Goal: Register for event/course

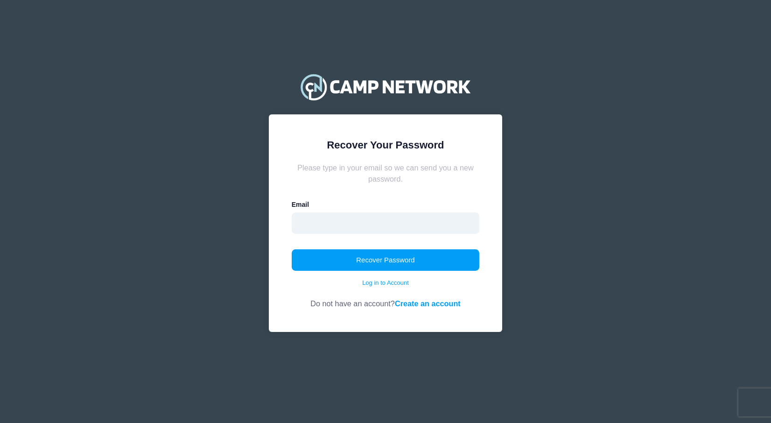
click at [318, 226] on input "email" at bounding box center [386, 222] width 188 height 21
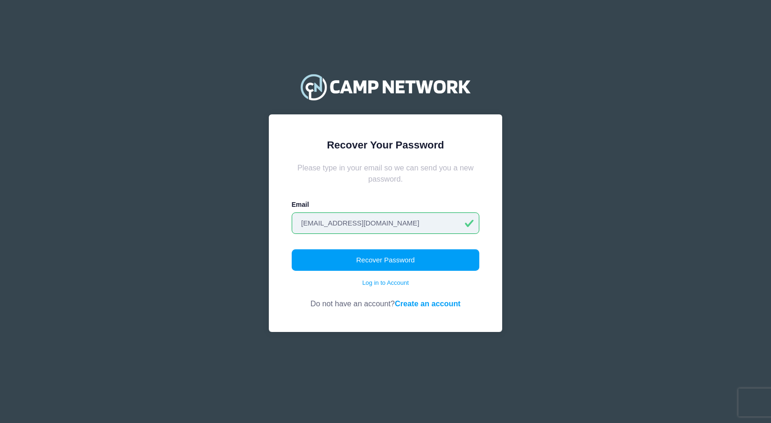
type input "[EMAIL_ADDRESS][DOMAIN_NAME]"
click at [402, 239] on form "Please type in your email so we can send you a new password. Email jraas18@gmai…" at bounding box center [386, 236] width 188 height 148
click at [383, 261] on button "Recover Password" at bounding box center [386, 259] width 188 height 21
click at [422, 302] on link "Create an account" at bounding box center [428, 303] width 66 height 8
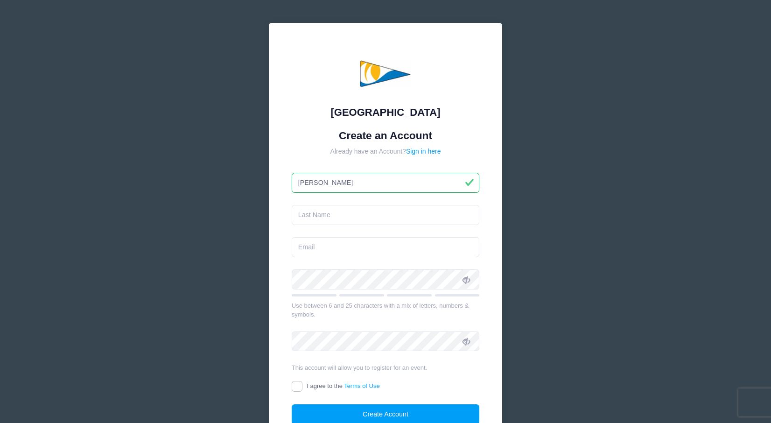
type input "[PERSON_NAME]"
type input "Raas"
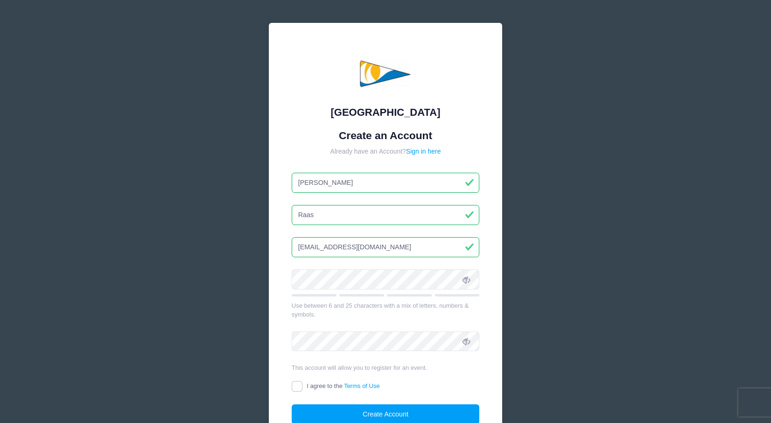
type input "[EMAIL_ADDRESS][DOMAIN_NAME]"
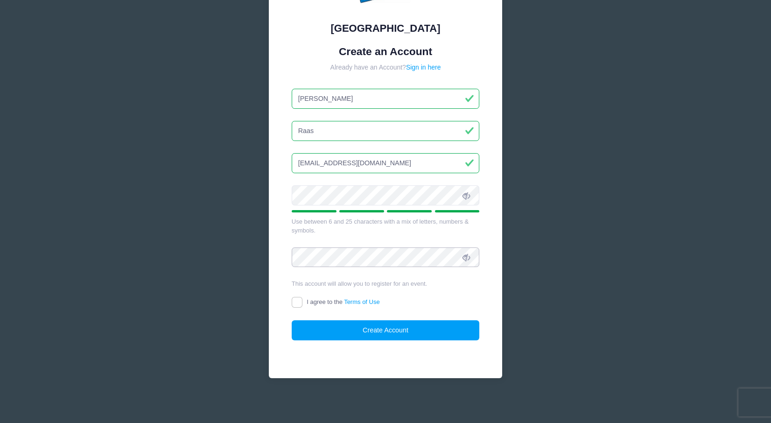
scroll to position [84, 0]
click at [297, 304] on input "I agree to the Terms of Use" at bounding box center [297, 302] width 11 height 11
checkbox input "true"
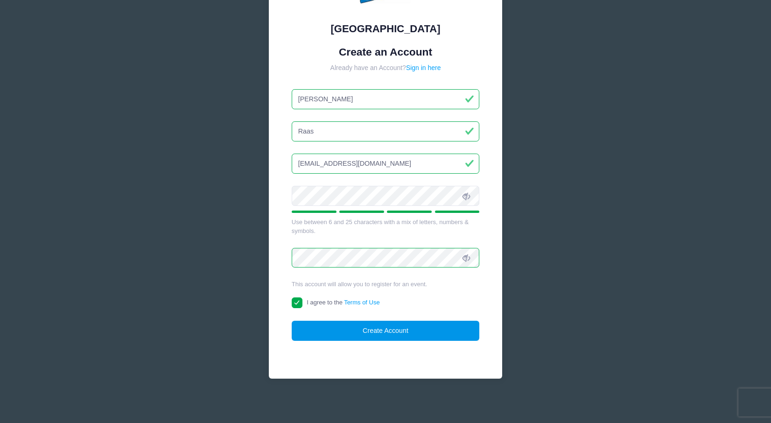
click at [337, 339] on button "Create Account" at bounding box center [386, 331] width 188 height 20
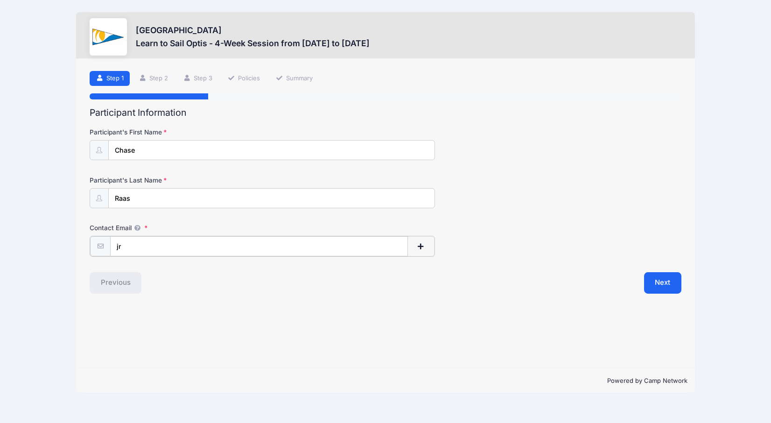
type input "j"
type input "b"
type input "[EMAIL_ADDRESS][DOMAIN_NAME]"
click at [236, 280] on div "Previous" at bounding box center [235, 281] width 301 height 21
click at [658, 280] on button "Next" at bounding box center [663, 281] width 38 height 21
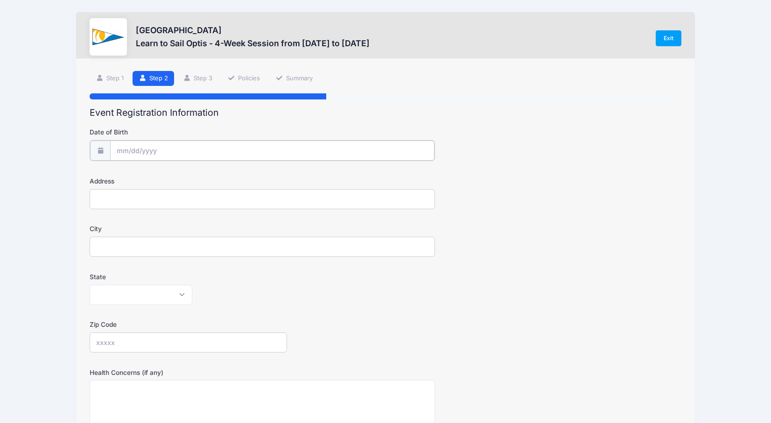
click at [149, 146] on input "Date of Birth" at bounding box center [272, 151] width 325 height 20
click at [126, 152] on input "Date of Birth" at bounding box center [272, 151] width 325 height 20
click at [120, 151] on input "Date of Birth" at bounding box center [272, 151] width 325 height 20
click at [211, 175] on span at bounding box center [209, 177] width 7 height 7
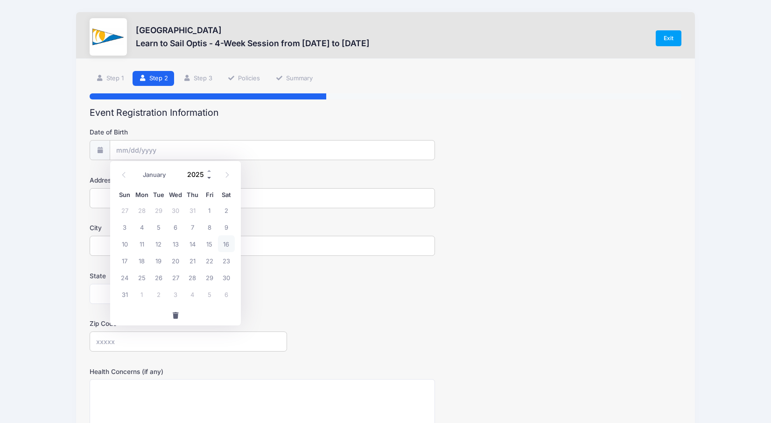
type input "2024"
click at [154, 147] on input "Date of Birth" at bounding box center [272, 151] width 325 height 20
click at [163, 151] on input "Date of Birth" at bounding box center [272, 151] width 325 height 20
click at [125, 178] on span at bounding box center [123, 175] width 15 height 16
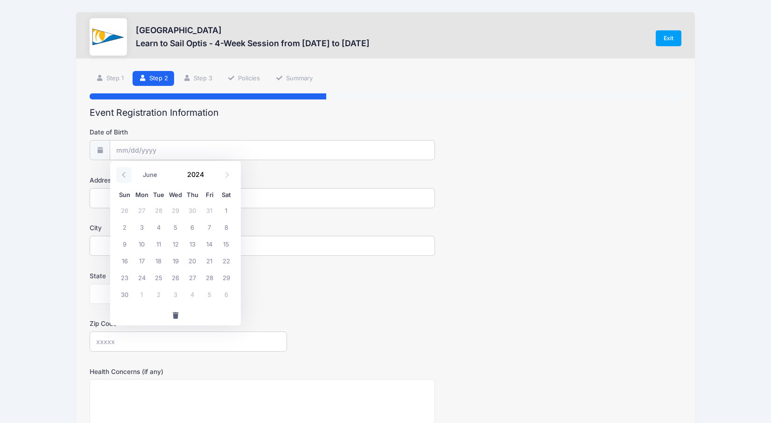
click at [125, 178] on span at bounding box center [123, 175] width 15 height 16
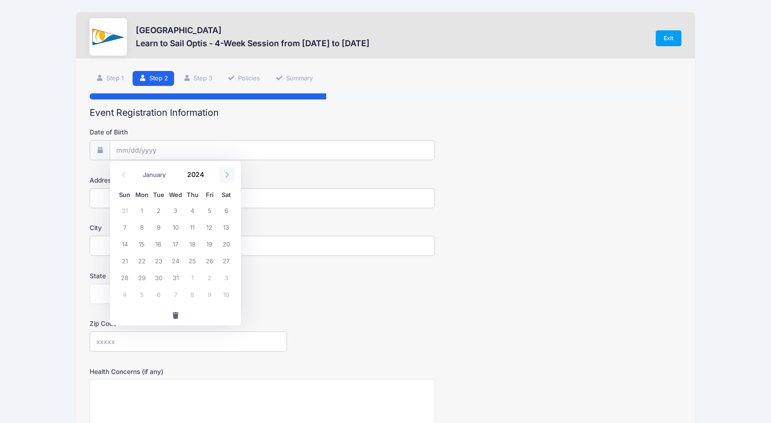
click at [224, 178] on span at bounding box center [226, 175] width 15 height 16
select select "3"
click at [126, 242] on span "14" at bounding box center [124, 243] width 17 height 17
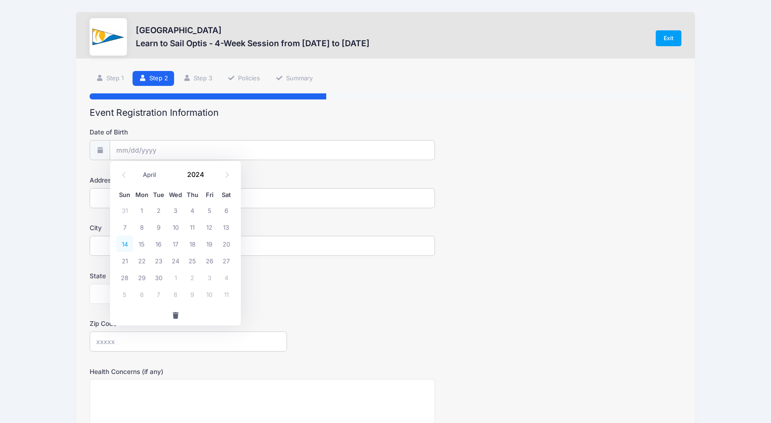
type input "04/14/2024"
click at [159, 154] on input "04/14/2024" at bounding box center [272, 151] width 325 height 20
click at [209, 177] on span at bounding box center [209, 177] width 7 height 7
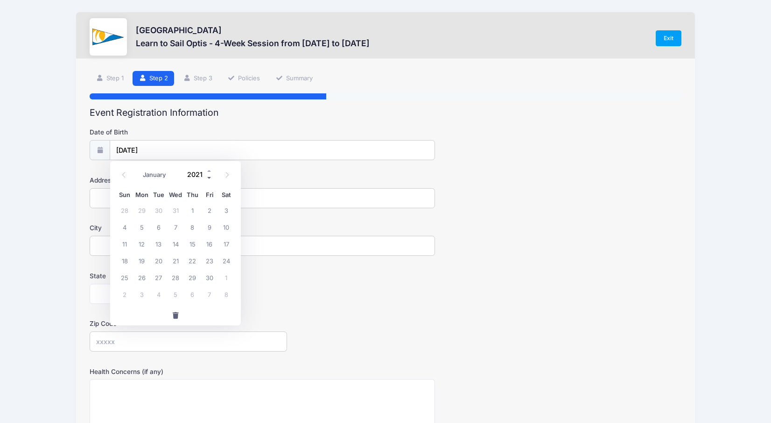
click at [209, 177] on span at bounding box center [209, 177] width 7 height 7
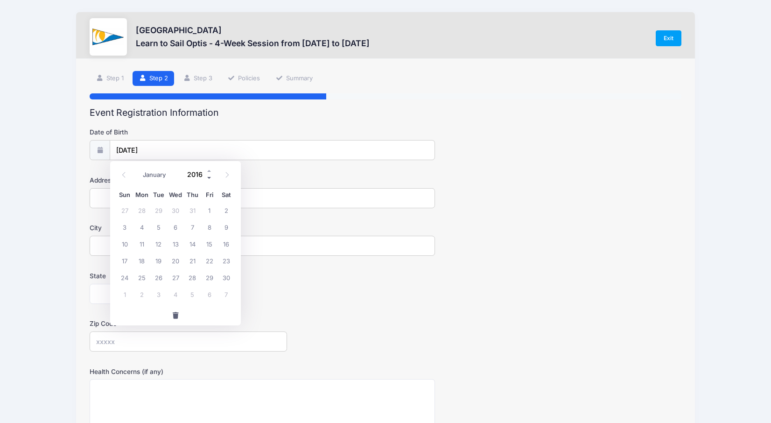
click at [209, 177] on span at bounding box center [209, 177] width 7 height 7
click at [210, 172] on span at bounding box center [209, 170] width 7 height 7
click at [209, 170] on span at bounding box center [209, 170] width 7 height 7
click at [210, 178] on span at bounding box center [209, 177] width 7 height 7
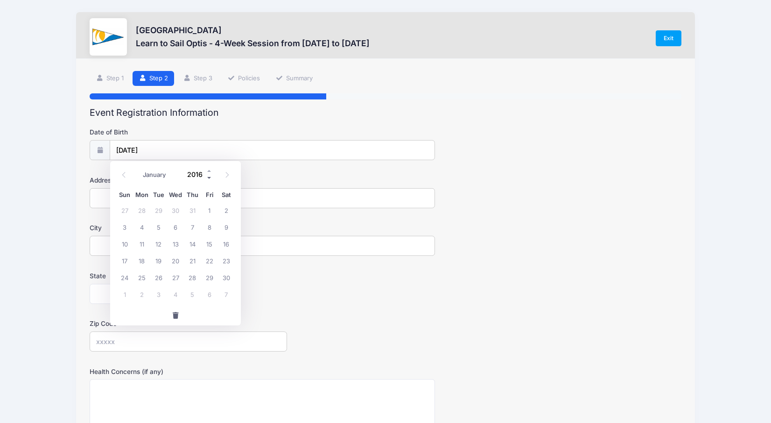
type input "2015"
click at [161, 242] on span "14" at bounding box center [158, 243] width 17 height 17
type input "04/14/2015"
type input "2606 Brewton Court"
type input "Clearwater"
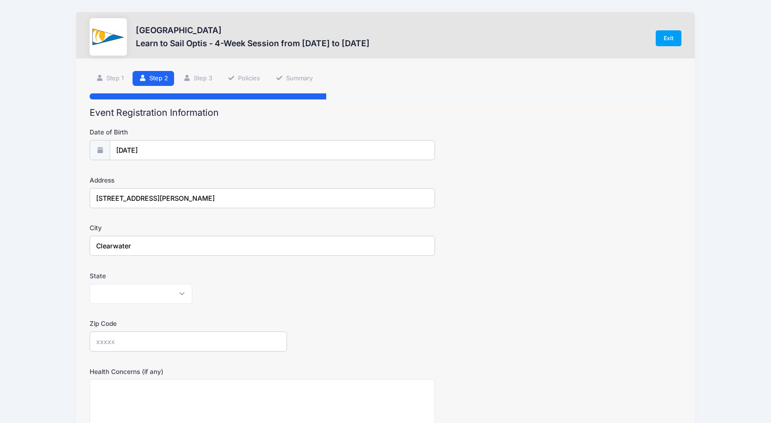
click at [234, 320] on label "Zip Code" at bounding box center [189, 323] width 198 height 9
click at [234, 332] on input "Zip Code" at bounding box center [189, 342] width 198 height 20
select select "FL"
click at [118, 346] on input "Zip Code" at bounding box center [189, 342] width 198 height 20
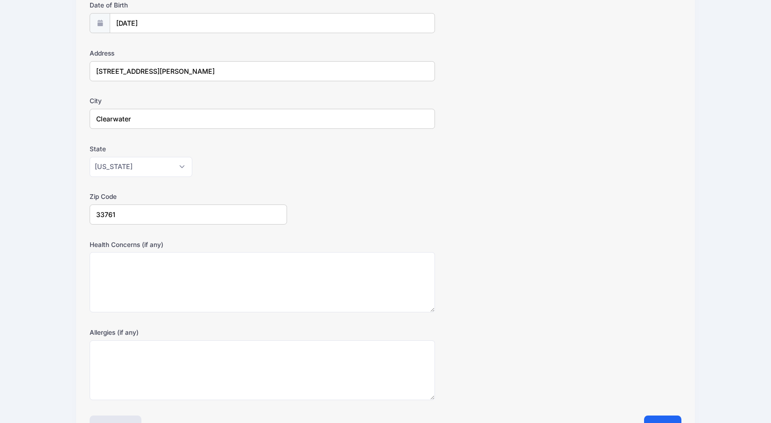
scroll to position [144, 0]
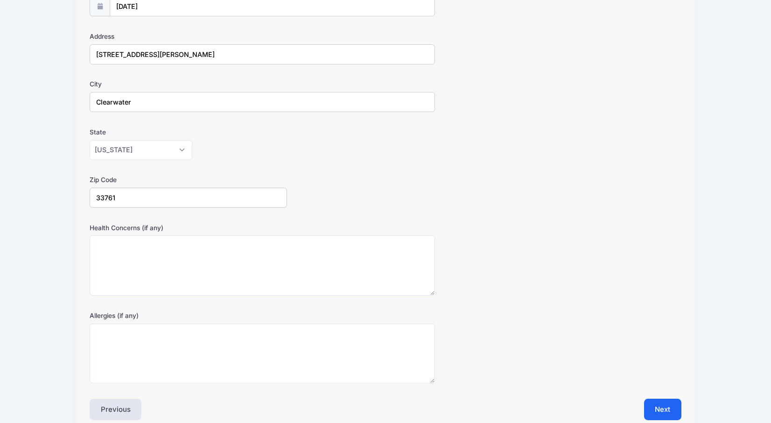
type input "33761"
click at [540, 223] on div "Health Concerns (if any)" at bounding box center [386, 259] width 592 height 73
click at [195, 259] on textarea "Health Concerns (if any)" at bounding box center [263, 265] width 346 height 60
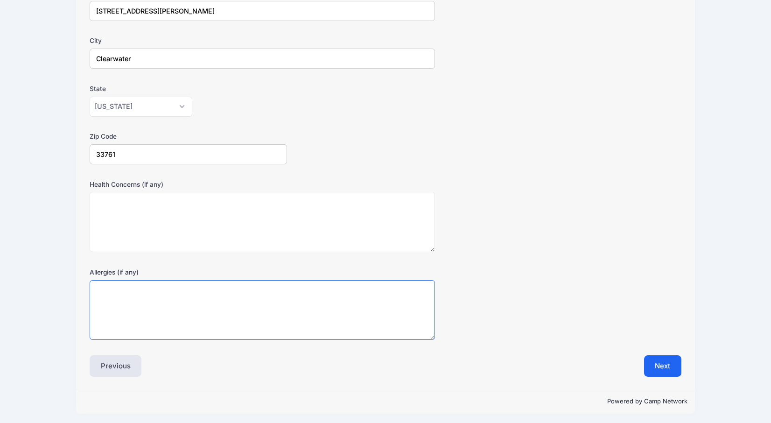
click at [235, 288] on textarea "Allergies (if any)" at bounding box center [263, 310] width 346 height 60
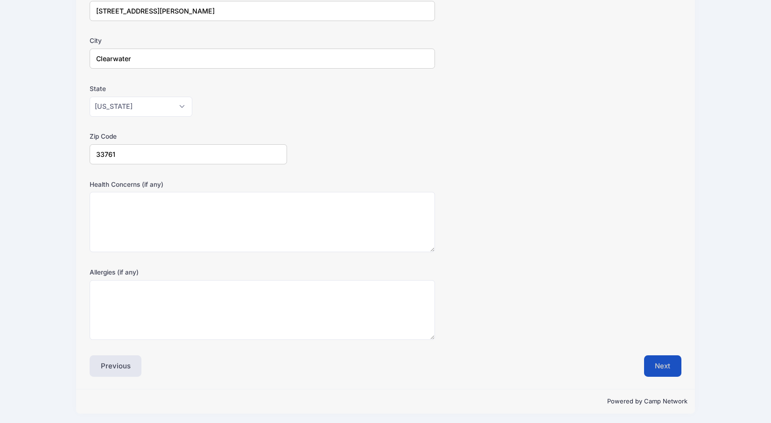
click at [657, 362] on button "Next" at bounding box center [663, 365] width 38 height 21
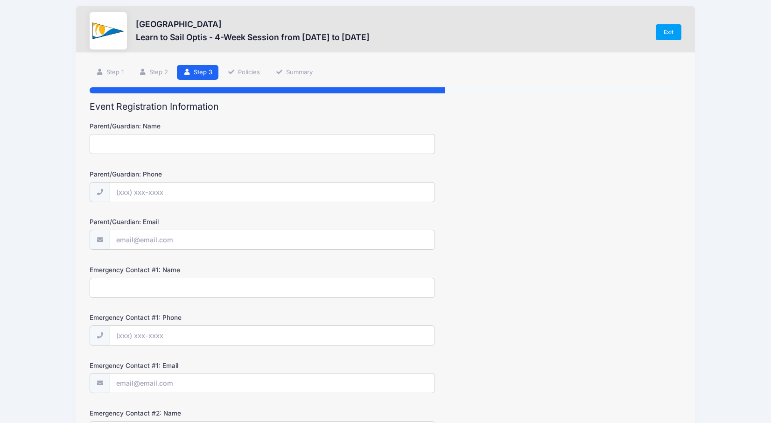
scroll to position [0, 0]
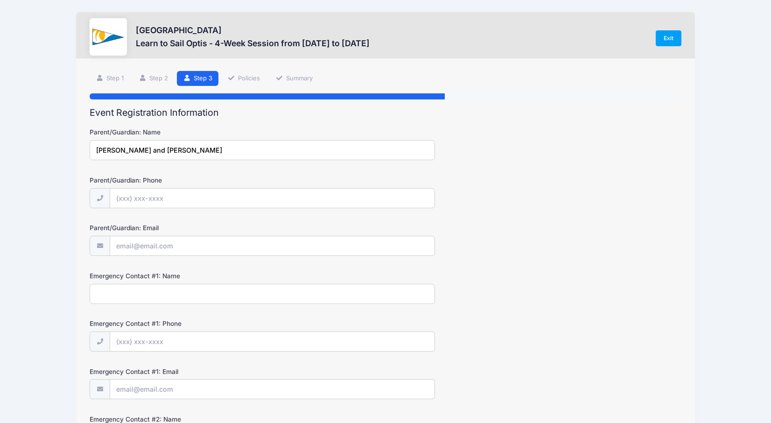
type input "Jean and Brianne Raas"
type input "(727) 639-0579"
drag, startPoint x: 174, startPoint y: 149, endPoint x: 38, endPoint y: 155, distance: 135.6
click at [38, 155] on div "Clearwater Community Sailing Center Learn to Sail Optis - 4-Week Session from 0…" at bounding box center [385, 314] width 743 height 629
drag, startPoint x: 38, startPoint y: 155, endPoint x: 47, endPoint y: 148, distance: 11.9
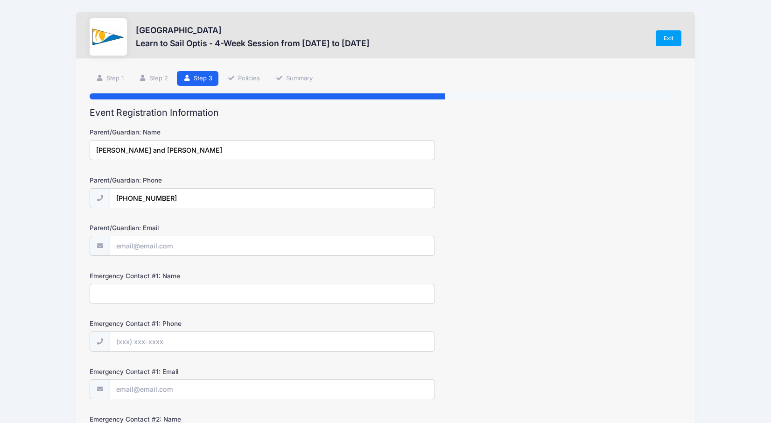
click at [47, 148] on div "Clearwater Community Sailing Center Learn to Sail Optis - 4-Week Session from 0…" at bounding box center [385, 314] width 743 height 629
drag, startPoint x: 173, startPoint y: 151, endPoint x: 82, endPoint y: 149, distance: 90.6
click at [82, 149] on div "Step 3 /7 Step 1 Step 2 Step 3 Policies Summary Participant Information Partici…" at bounding box center [386, 325] width 620 height 533
type input "Bri and Jean Raas"
drag, startPoint x: 82, startPoint y: 149, endPoint x: 140, endPoint y: 251, distance: 117.5
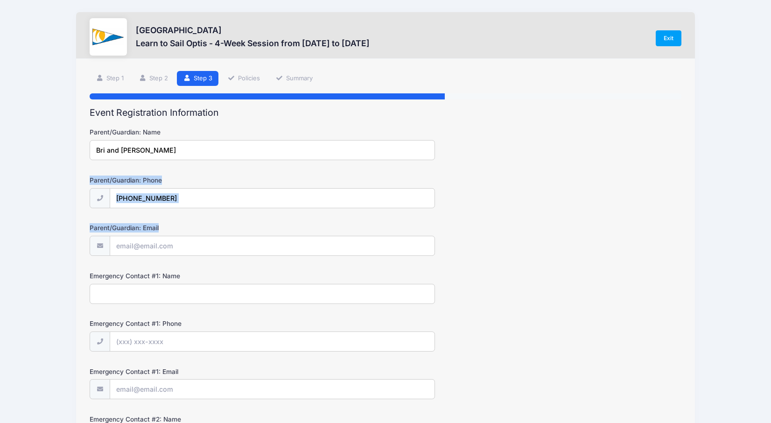
click at [140, 251] on div "Step 3 /7 Step 1 Step 2 Step 3 Policies Summary Participant Information Partici…" at bounding box center [386, 325] width 620 height 533
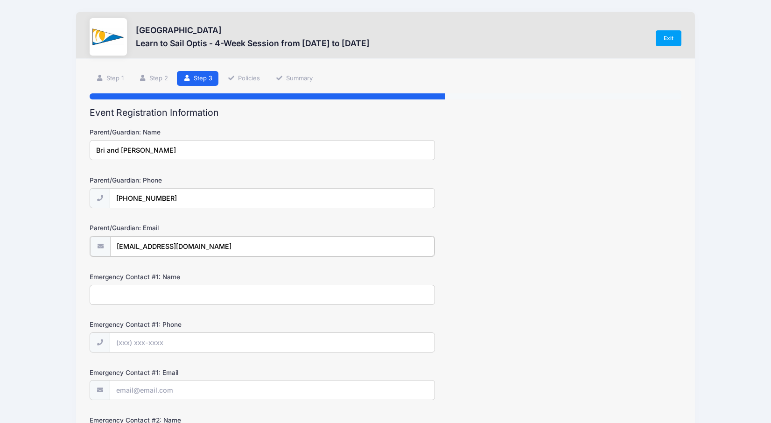
type input "[EMAIL_ADDRESS][DOMAIN_NAME]"
drag, startPoint x: 132, startPoint y: 294, endPoint x: 79, endPoint y: 294, distance: 53.2
click at [79, 294] on div "Step 3 /7 Step 1 Step 2 Step 3 Policies Summary Participant Information Partici…" at bounding box center [386, 325] width 620 height 533
click at [127, 341] on input "Emergency Contact #1: Phone" at bounding box center [272, 342] width 325 height 20
drag, startPoint x: 148, startPoint y: 289, endPoint x: 86, endPoint y: 292, distance: 61.8
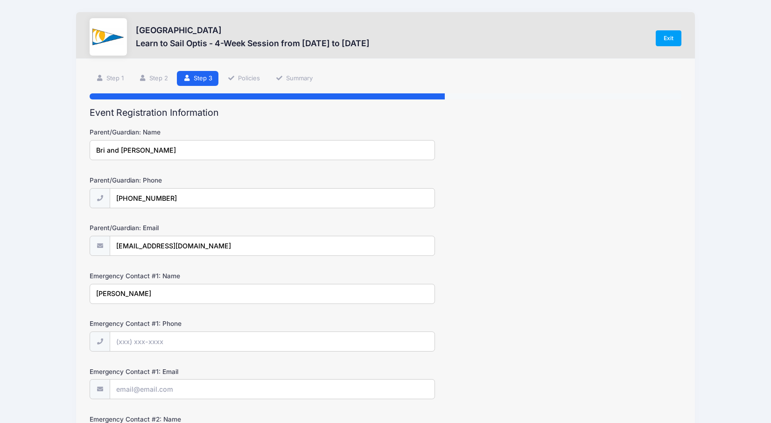
click at [86, 292] on div "Step 3 /7 Step 1 Step 2 Step 3 Policies Summary Participant Information Partici…" at bounding box center [386, 325] width 620 height 533
type input "Jean Raas"
click at [126, 340] on input "Emergency Contact #1: Phone" at bounding box center [272, 342] width 325 height 20
type input "(727) 259-3570"
drag, startPoint x: 180, startPoint y: 247, endPoint x: 100, endPoint y: 242, distance: 79.5
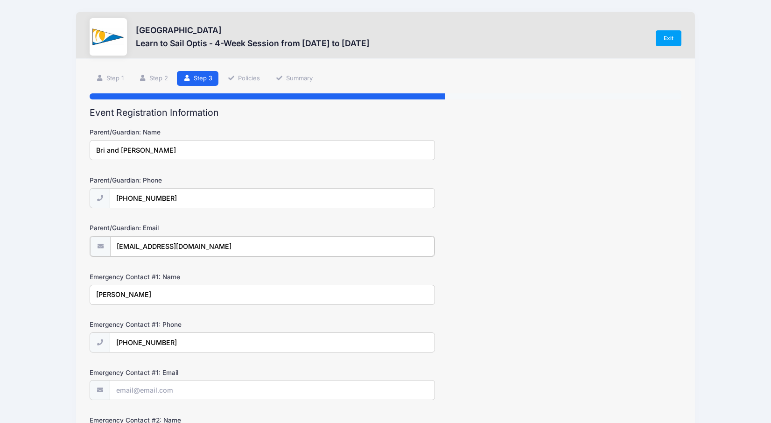
click at [100, 242] on div "[EMAIL_ADDRESS][DOMAIN_NAME]" at bounding box center [263, 246] width 346 height 21
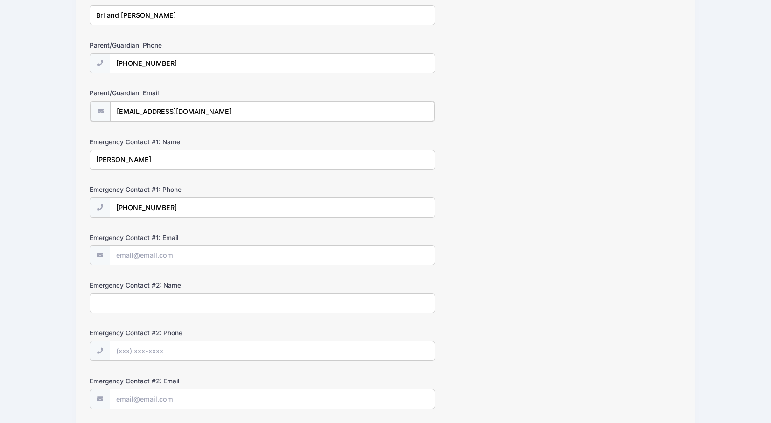
scroll to position [137, 0]
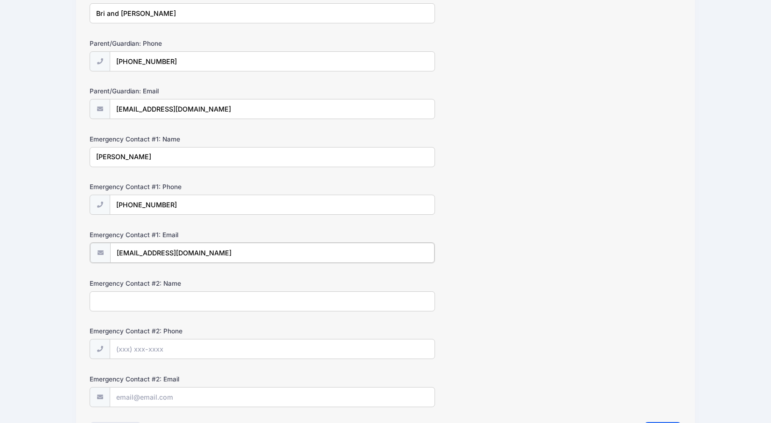
type input "brianneraas@yahoo.com"
type input "Lex Raas"
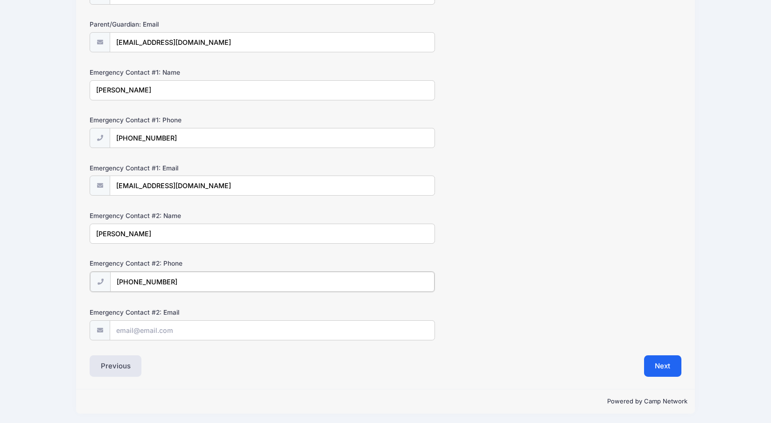
scroll to position [203, 0]
type input "(727) 415-0355"
type input "lexraas@me.com"
click at [233, 379] on div "Step 3 /7 Step 1 Step 2 Step 3 Policies Summary Participant Information Partici…" at bounding box center [386, 122] width 620 height 533
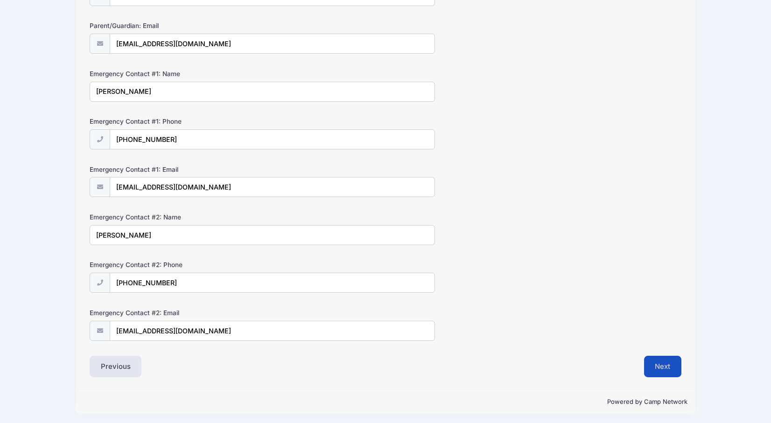
click at [654, 365] on button "Next" at bounding box center [663, 366] width 38 height 21
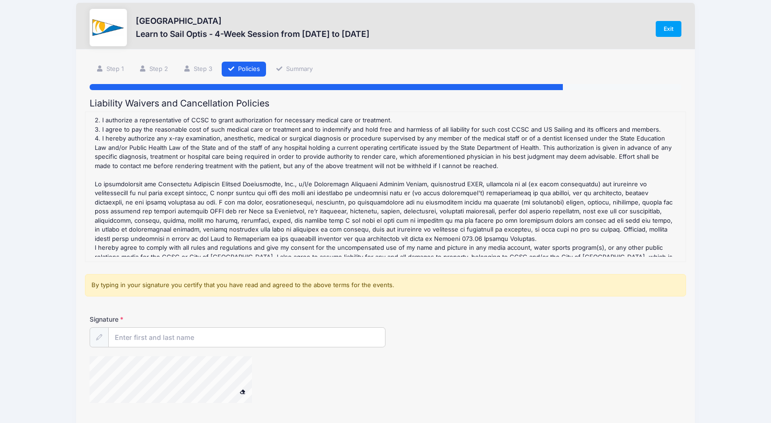
scroll to position [12, 0]
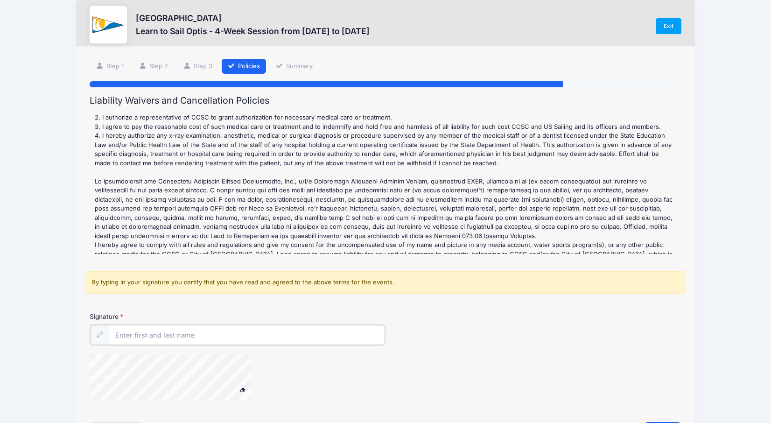
click at [130, 332] on input "Signature" at bounding box center [247, 335] width 276 height 20
type input "Jean Raas"
click at [170, 352] on div "Signature Jean Raas" at bounding box center [385, 360] width 601 height 97
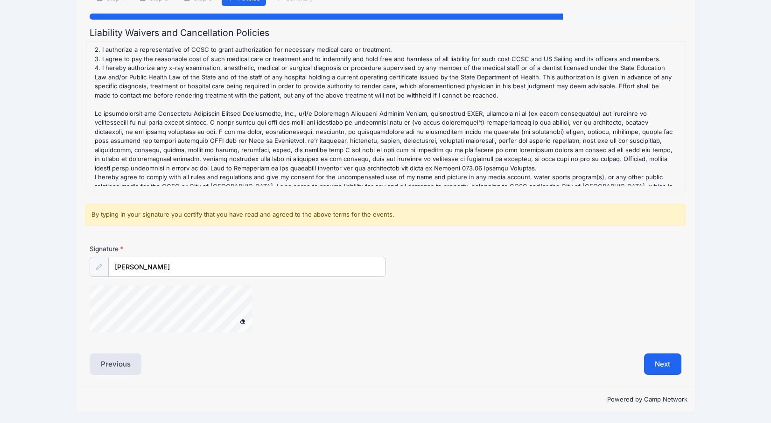
scroll to position [79, 0]
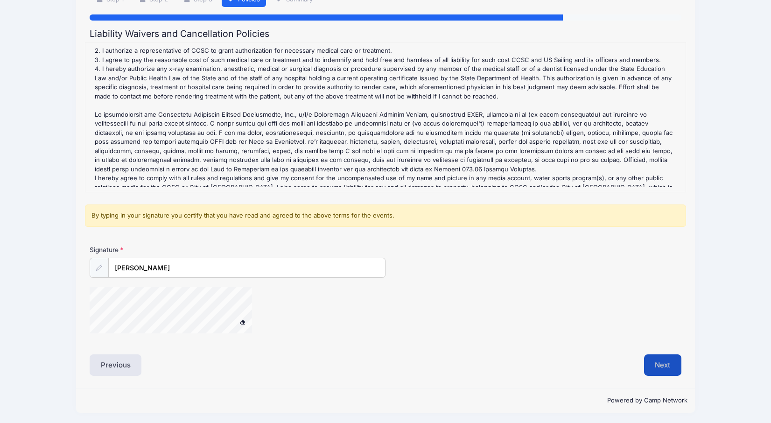
click at [658, 366] on button "Next" at bounding box center [663, 364] width 38 height 21
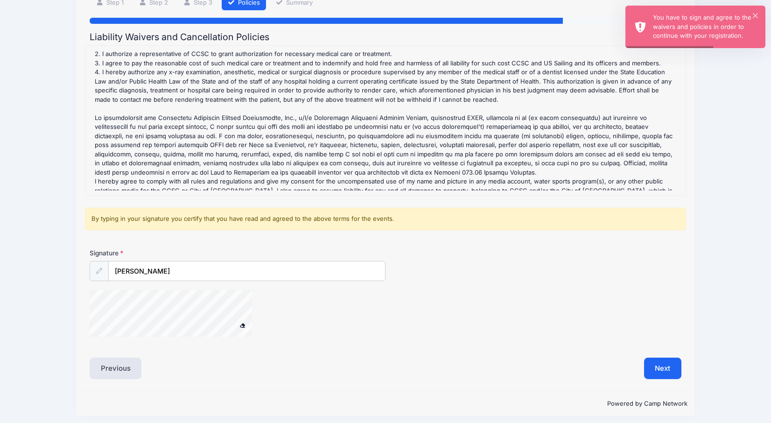
scroll to position [74, 0]
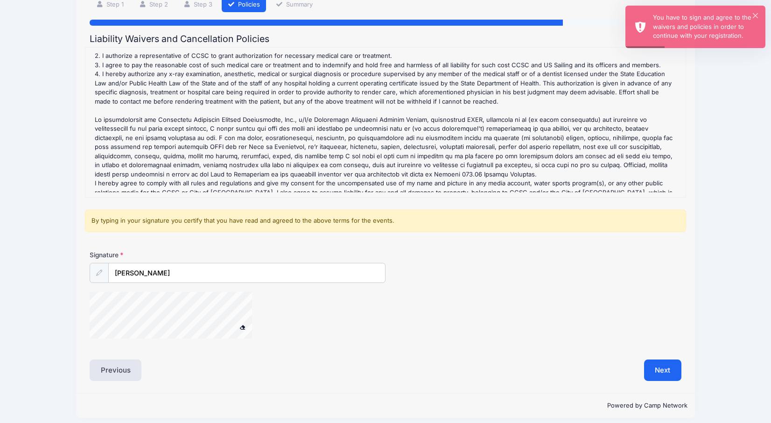
click at [100, 275] on icon at bounding box center [99, 273] width 6 height 6
click at [151, 270] on input "Jean Raas" at bounding box center [247, 273] width 276 height 20
click at [179, 270] on input "Jean Raas" at bounding box center [247, 273] width 276 height 20
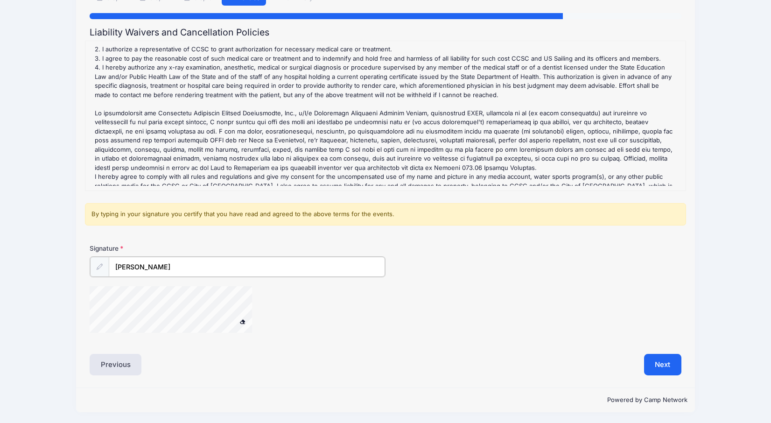
scroll to position [80, 0]
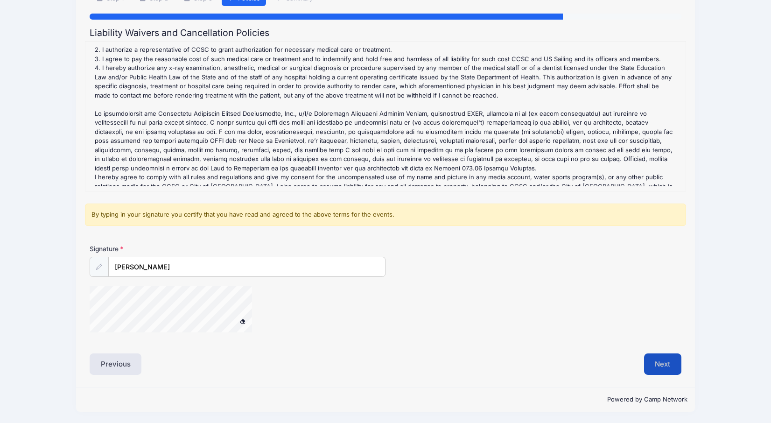
click at [674, 363] on button "Next" at bounding box center [663, 363] width 38 height 21
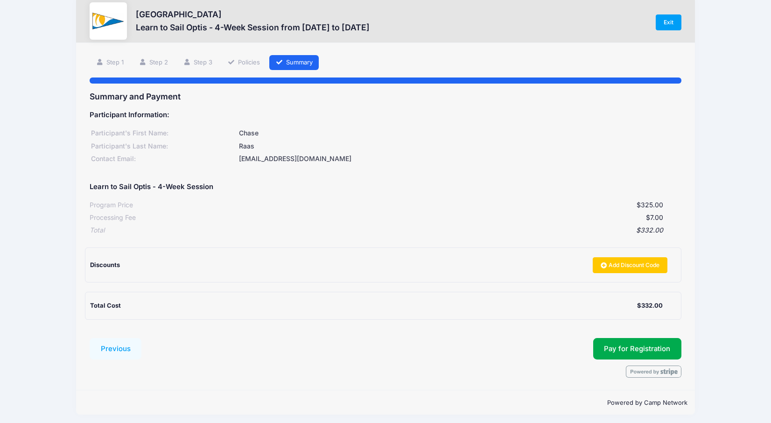
scroll to position [15, 0]
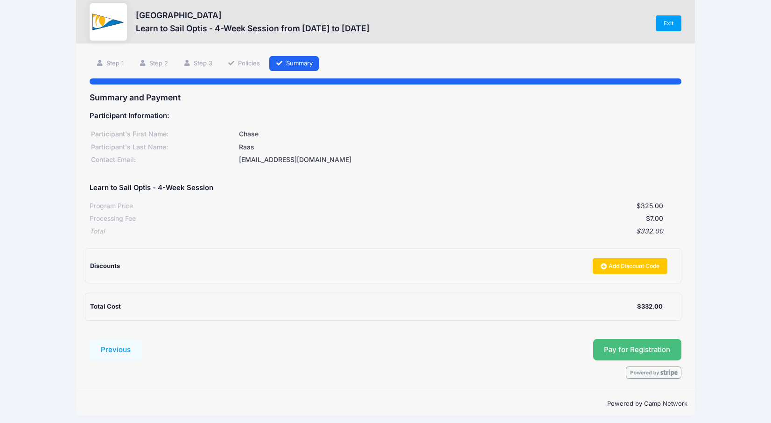
click at [627, 346] on span "Pay for Registration" at bounding box center [637, 350] width 66 height 8
